Goal: Check status: Check status

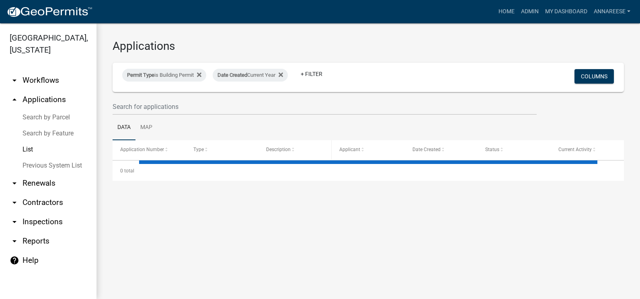
select select "3: 100"
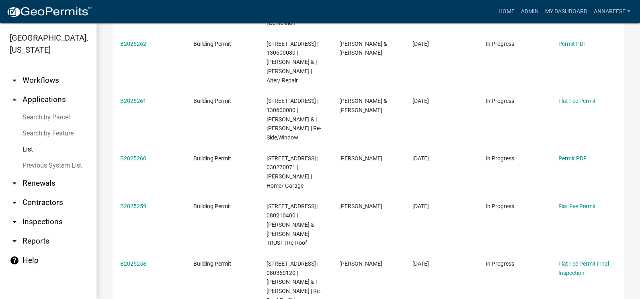
scroll to position [563, 0]
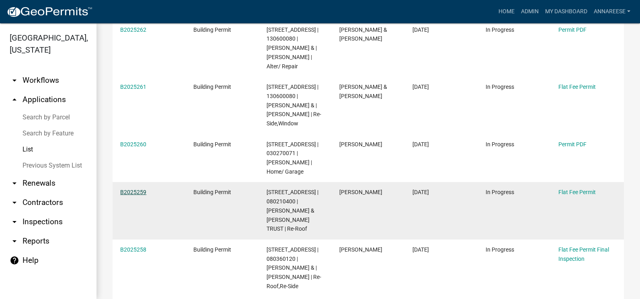
click at [141, 189] on link "B2025259" at bounding box center [133, 192] width 26 height 6
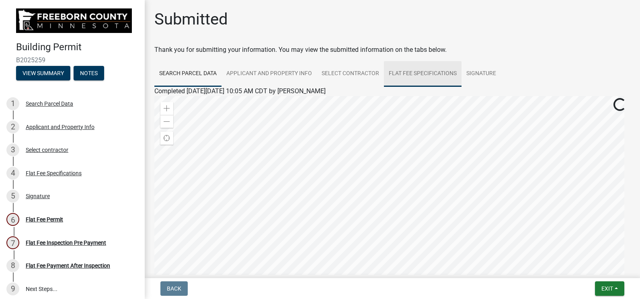
click at [402, 74] on link "Flat Fee Specifications" at bounding box center [423, 74] width 78 height 26
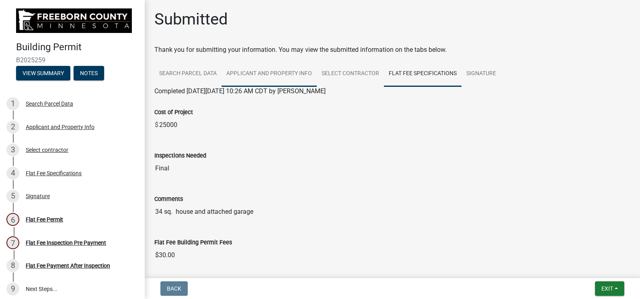
click at [260, 70] on link "Applicant and Property Info" at bounding box center [268, 74] width 95 height 26
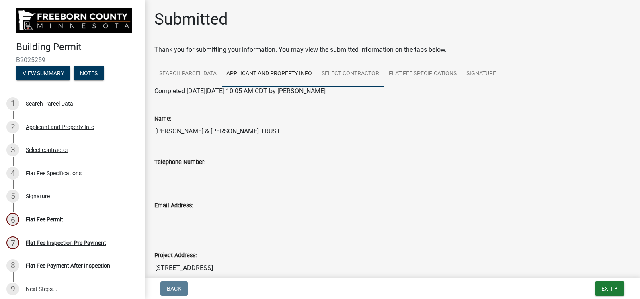
click at [349, 65] on link "Select contractor" at bounding box center [350, 74] width 67 height 26
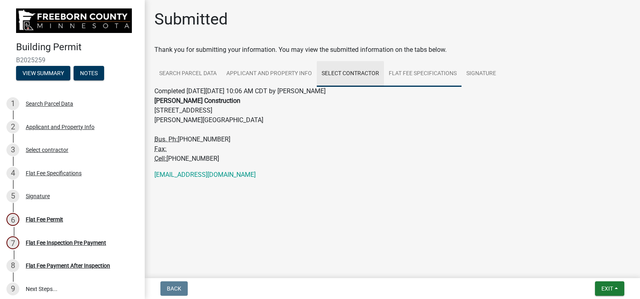
click at [410, 73] on link "Flat Fee Specifications" at bounding box center [423, 74] width 78 height 26
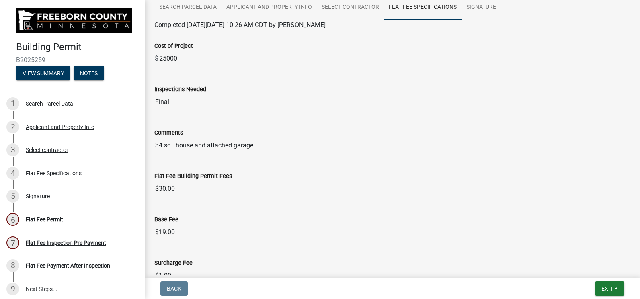
scroll to position [80, 0]
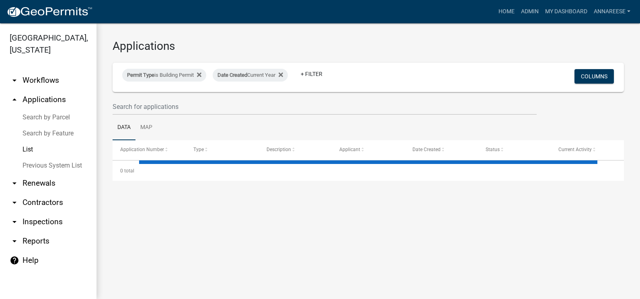
select select "3: 100"
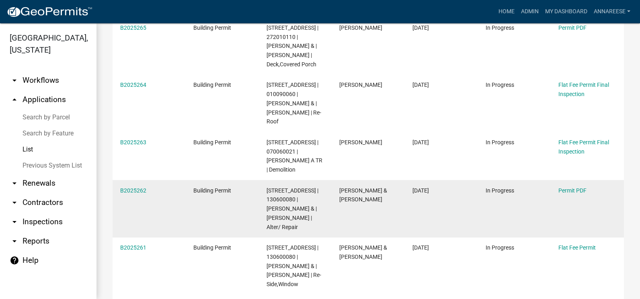
scroll to position [482, 0]
